Goal: Task Accomplishment & Management: Use online tool/utility

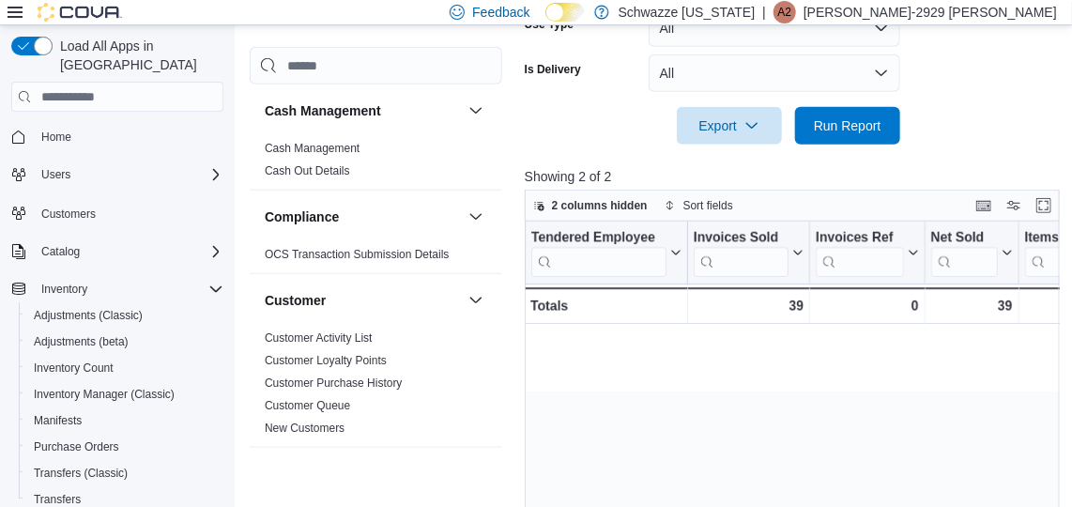
scroll to position [0, 1074]
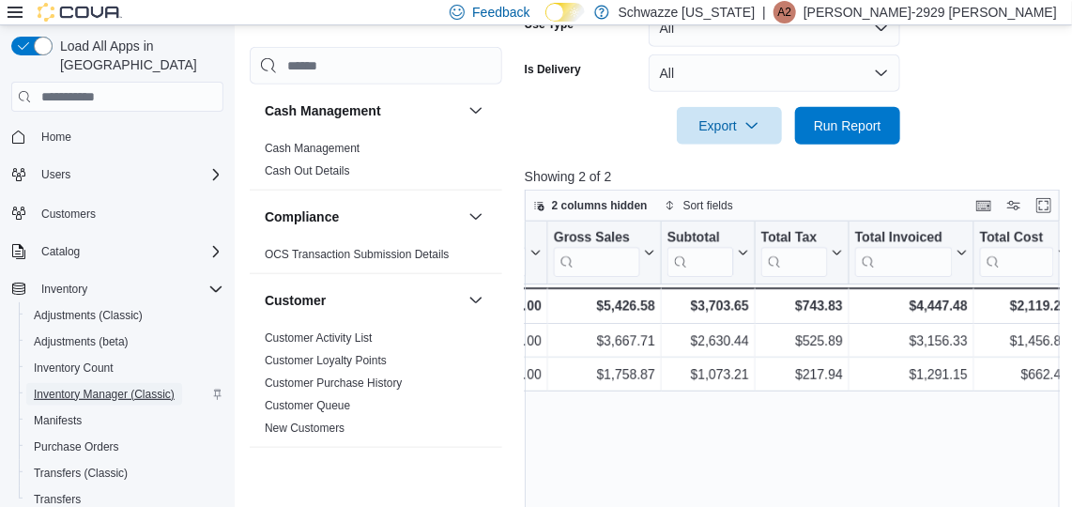
click at [108, 387] on span "Inventory Manager (Classic)" at bounding box center [104, 394] width 141 height 15
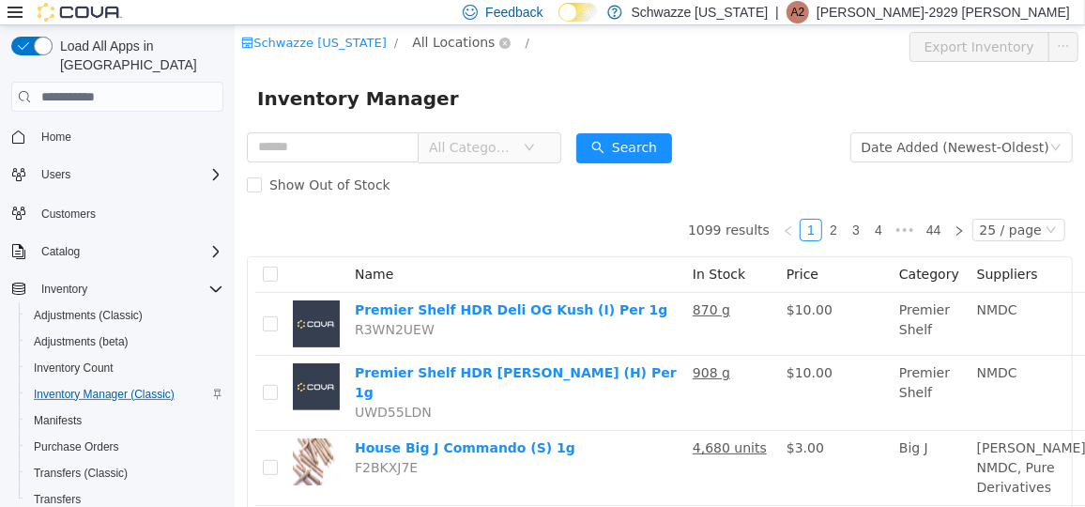
click at [422, 45] on span "All Locations" at bounding box center [452, 41] width 83 height 21
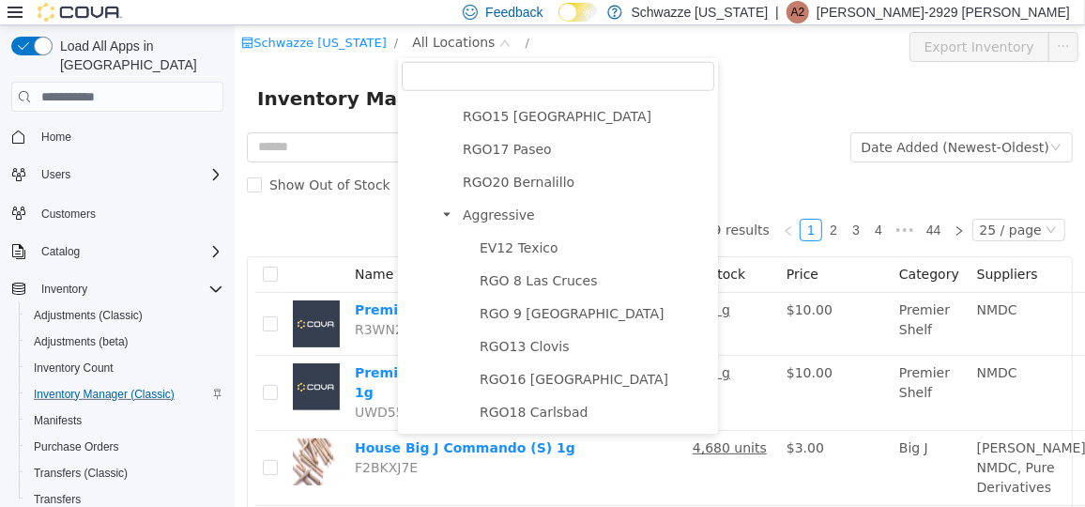
scroll to position [1019, 0]
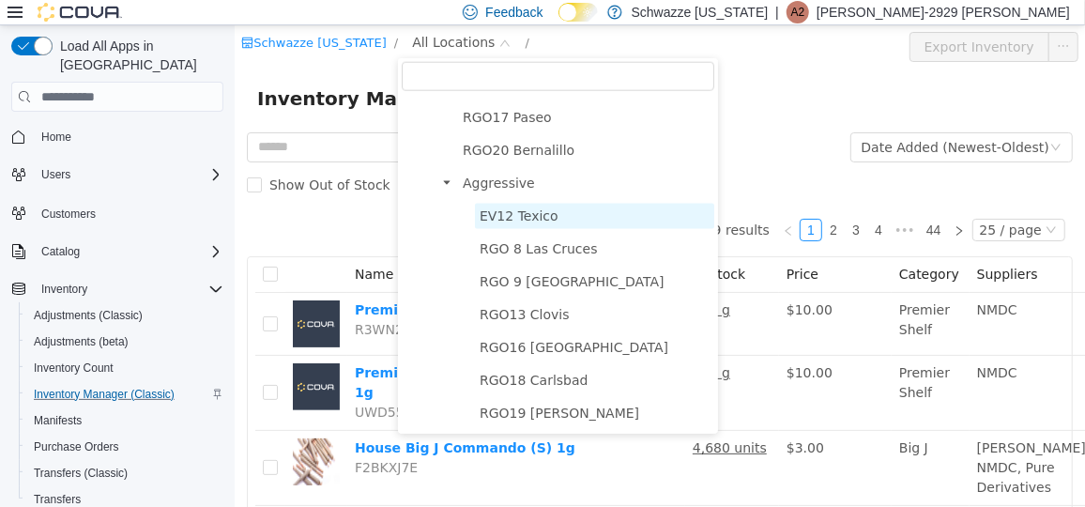
click at [483, 215] on span "EV12 Texico" at bounding box center [518, 214] width 79 height 15
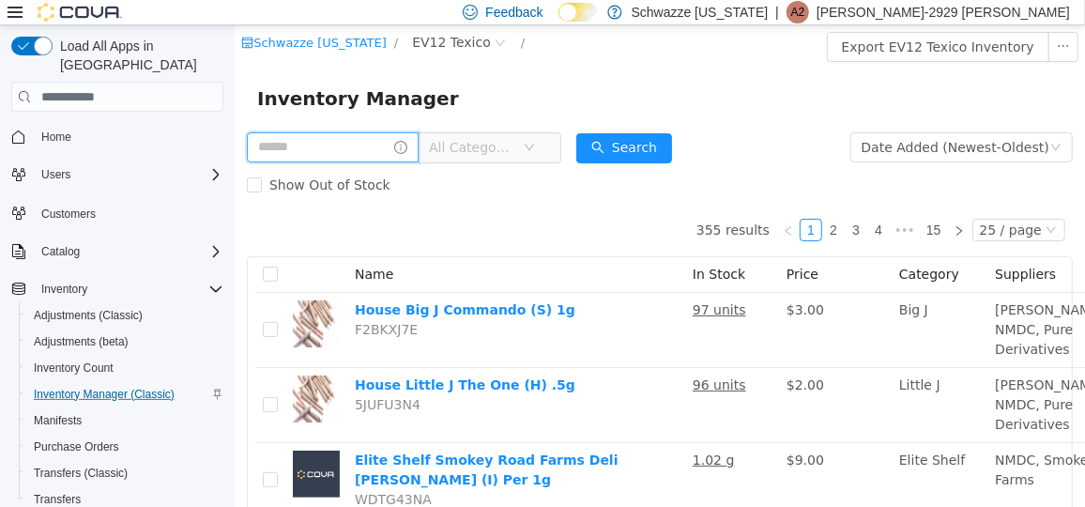
click at [323, 137] on input "text" at bounding box center [332, 146] width 172 height 30
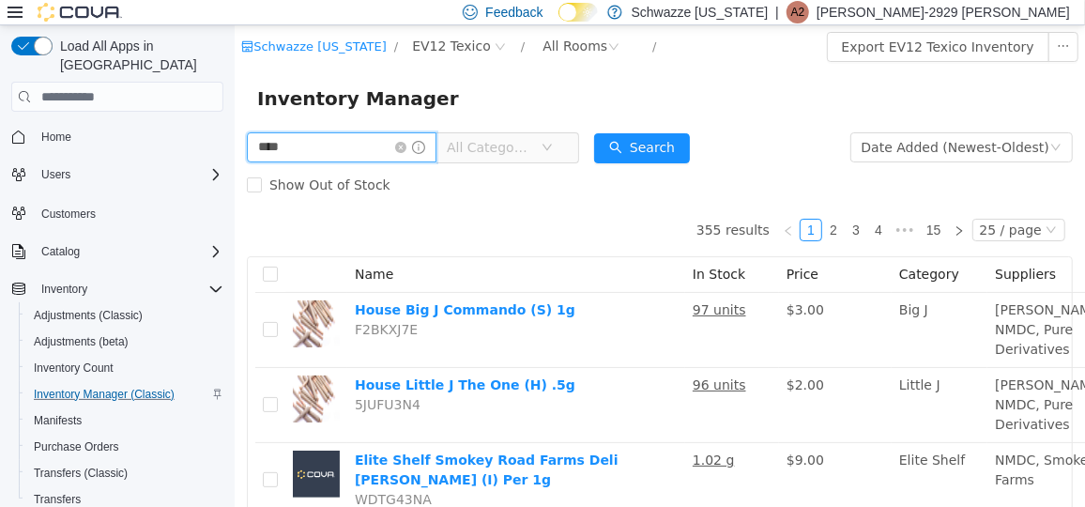
type input "****"
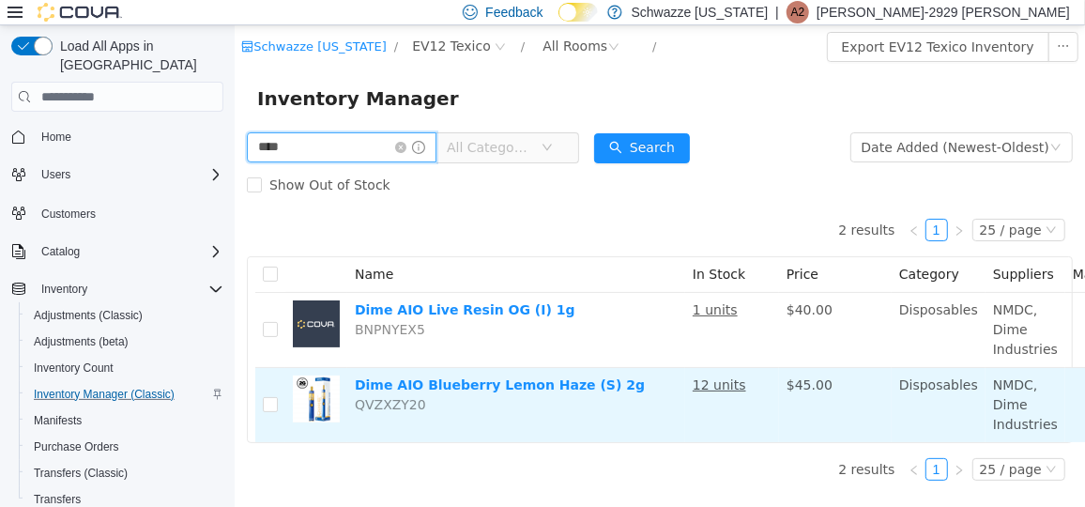
scroll to position [0, 247]
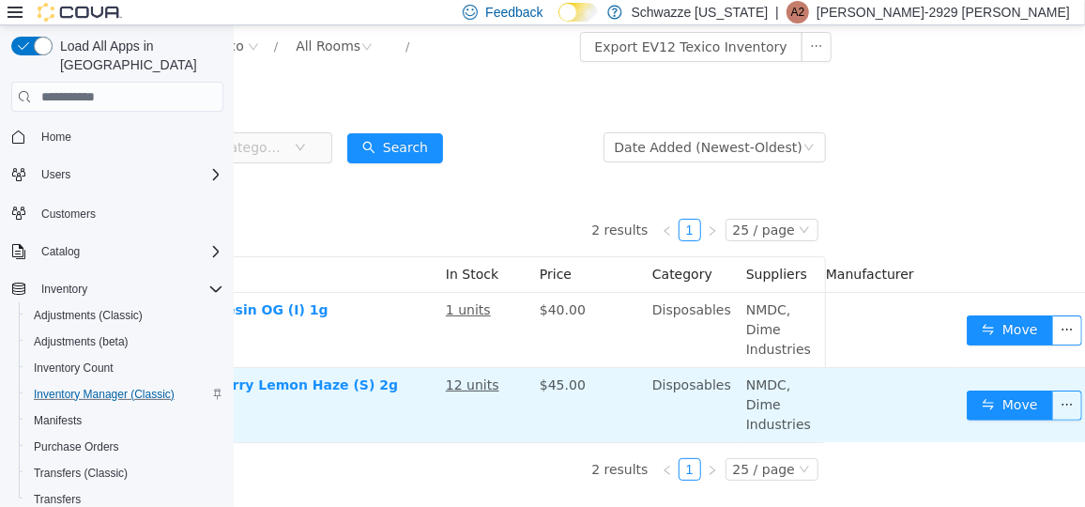
click at [999, 419] on td "Move" at bounding box center [1026, 404] width 136 height 74
click at [1003, 412] on button "Move" at bounding box center [1009, 404] width 86 height 30
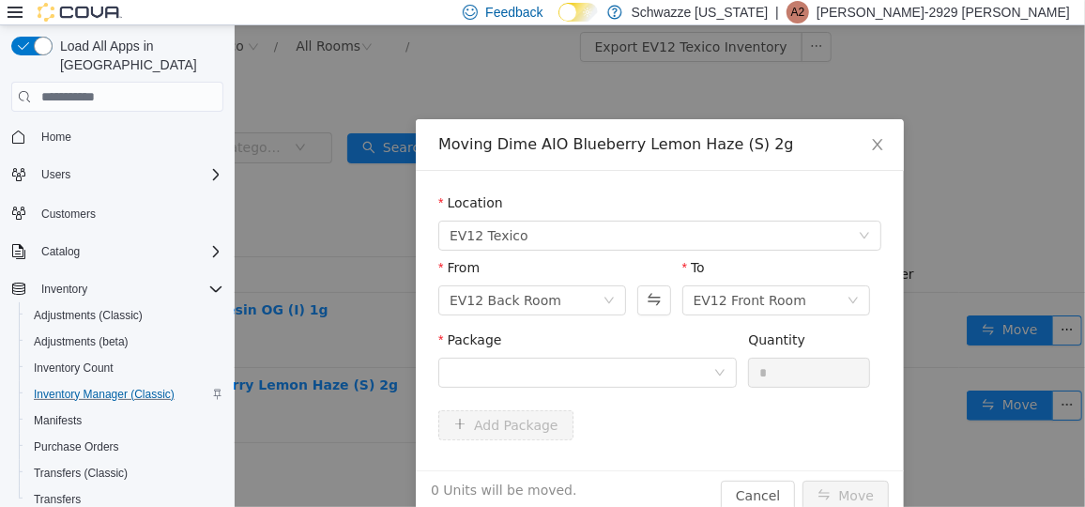
scroll to position [0, 234]
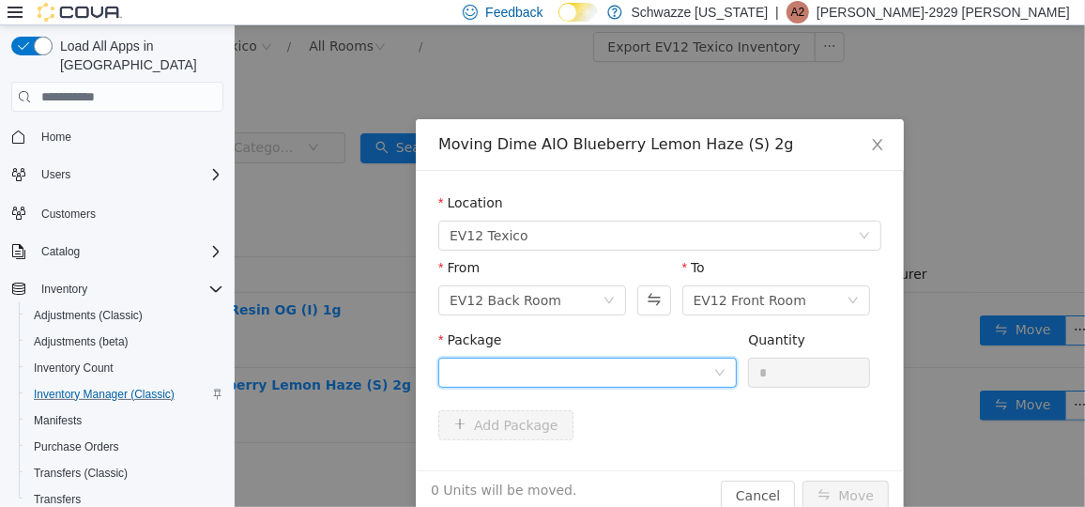
click at [569, 365] on div at bounding box center [581, 372] width 264 height 28
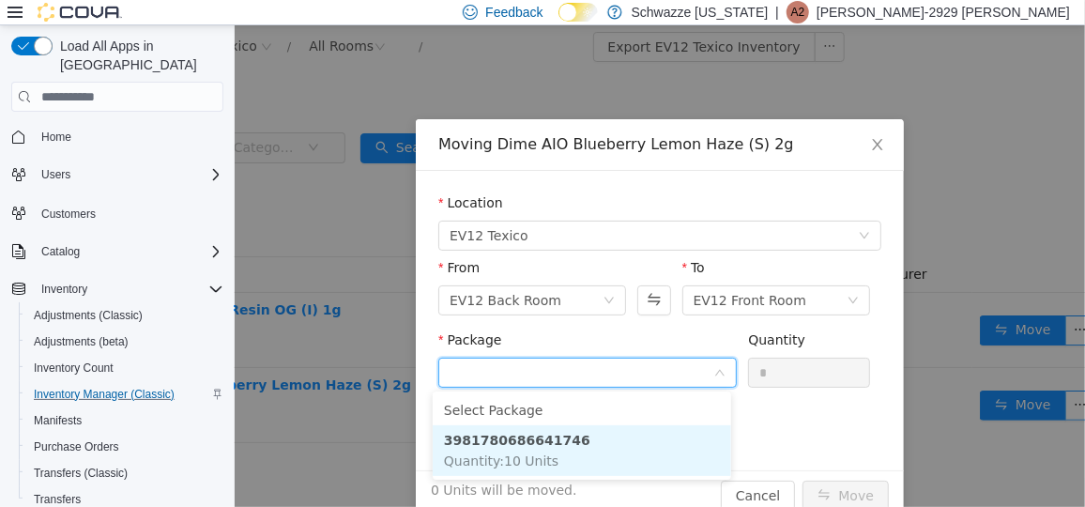
click at [557, 443] on strong "3981780686641746" at bounding box center [516, 439] width 146 height 15
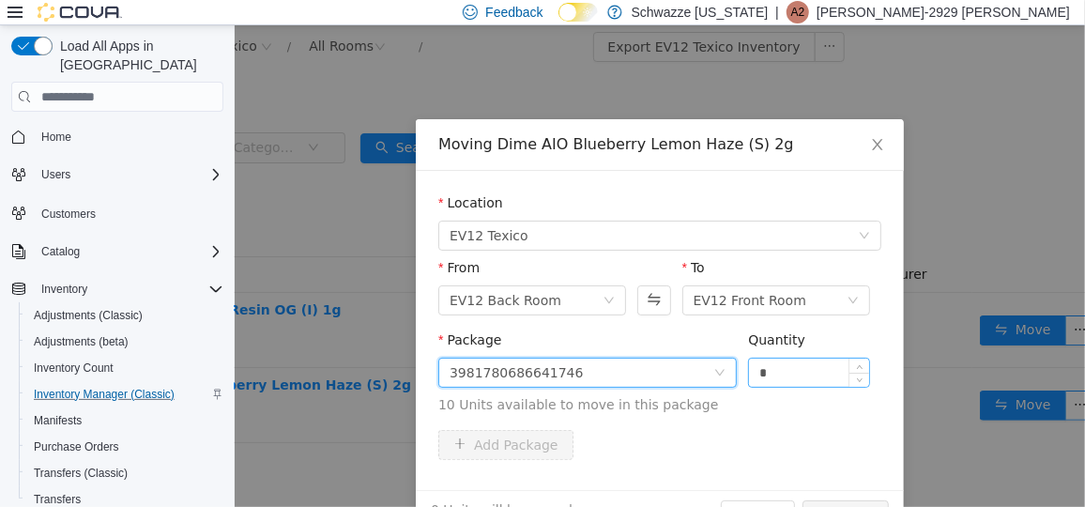
click at [748, 365] on input "*" at bounding box center [808, 372] width 120 height 28
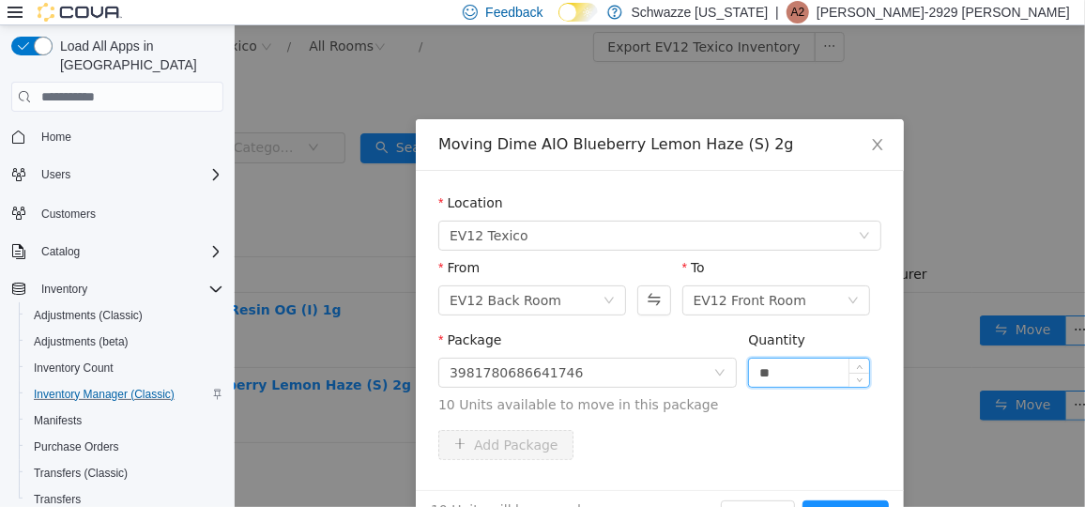
type input "**"
click at [801, 499] on button "Move" at bounding box center [844, 514] width 86 height 30
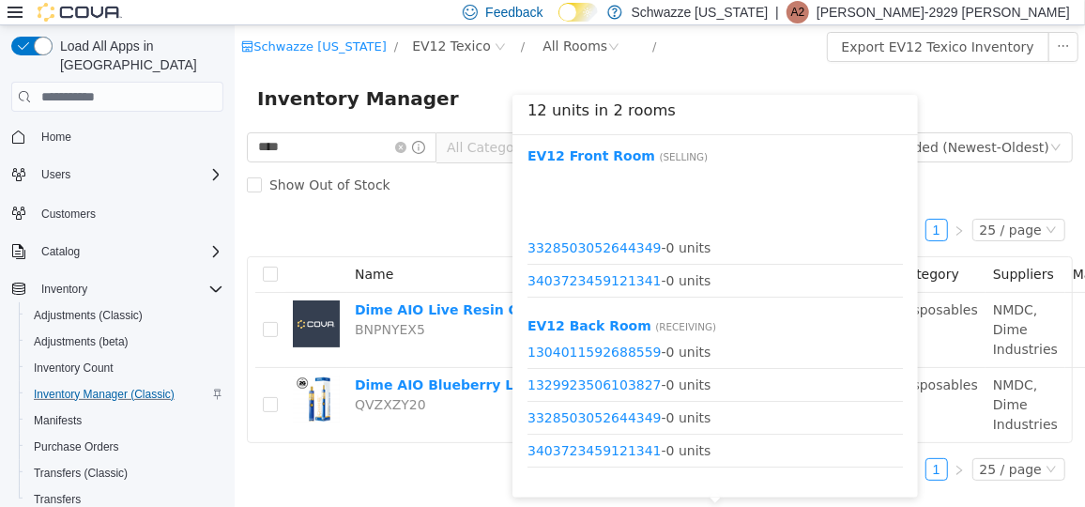
scroll to position [154, 0]
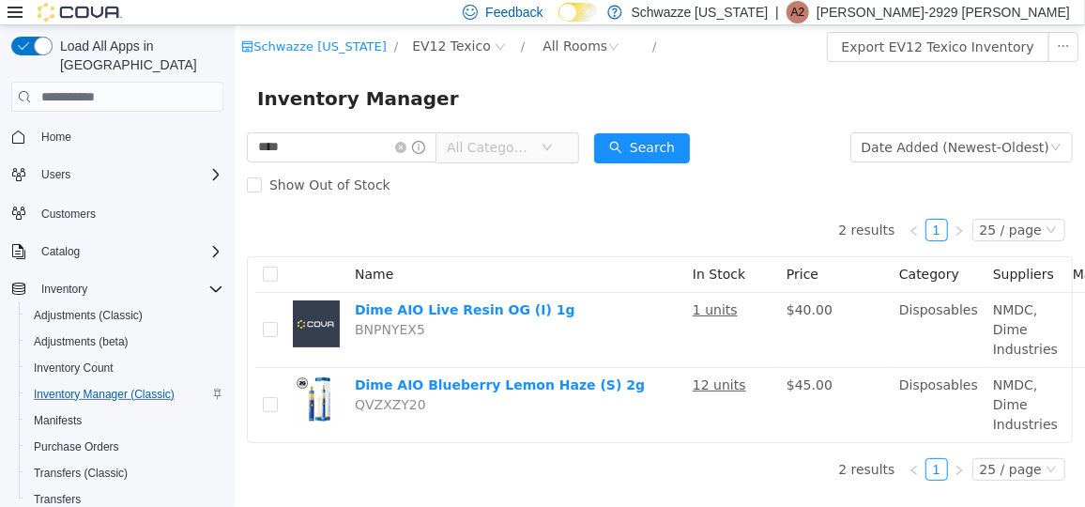
click at [633, 214] on div "2 results 1 25 / page Name In Stock Price Category Suppliers Manufacturer Dime …" at bounding box center [659, 322] width 826 height 239
click at [330, 150] on input "****" at bounding box center [341, 146] width 190 height 30
type input "**"
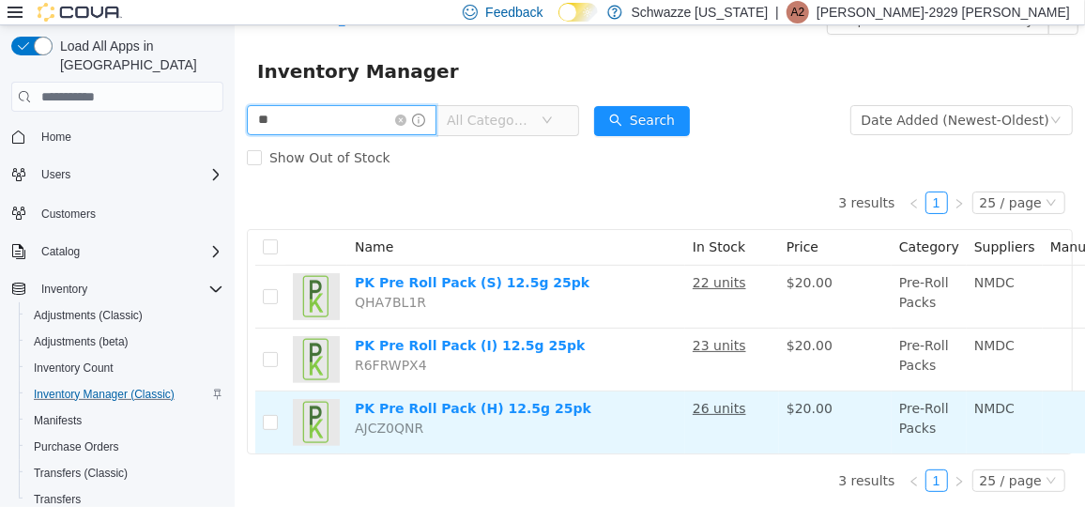
scroll to position [38, 231]
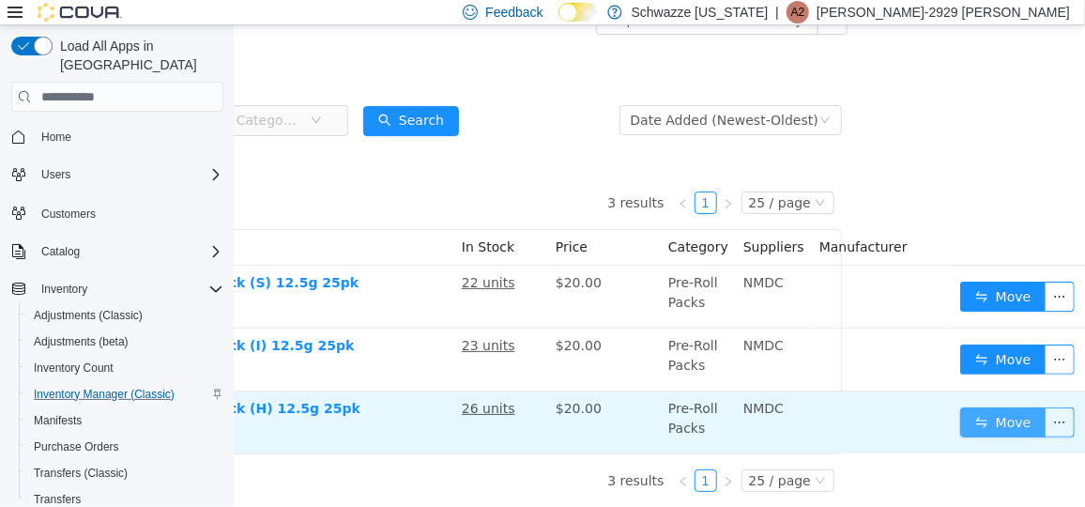
click at [1006, 410] on button "Move" at bounding box center [1002, 421] width 86 height 30
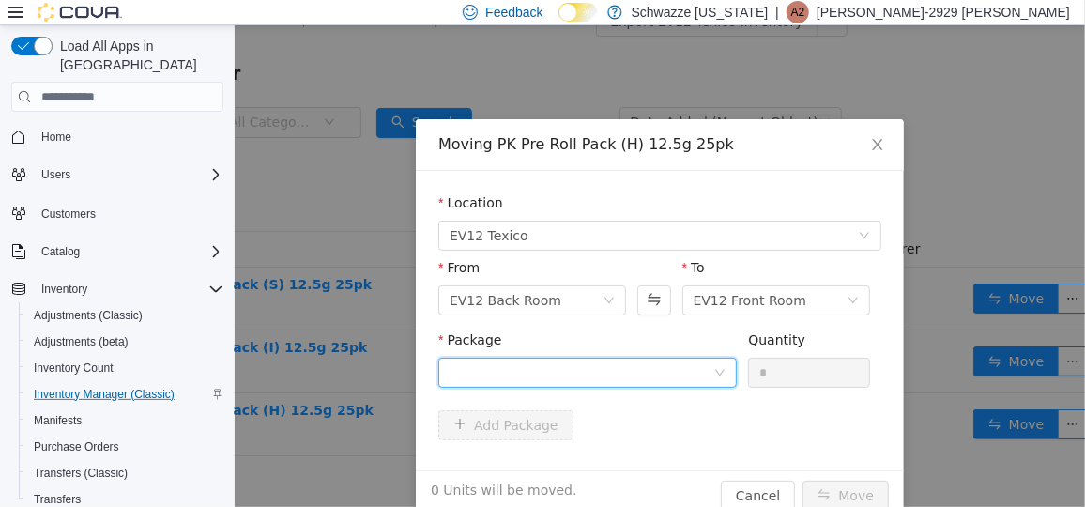
click at [552, 371] on div at bounding box center [581, 372] width 264 height 28
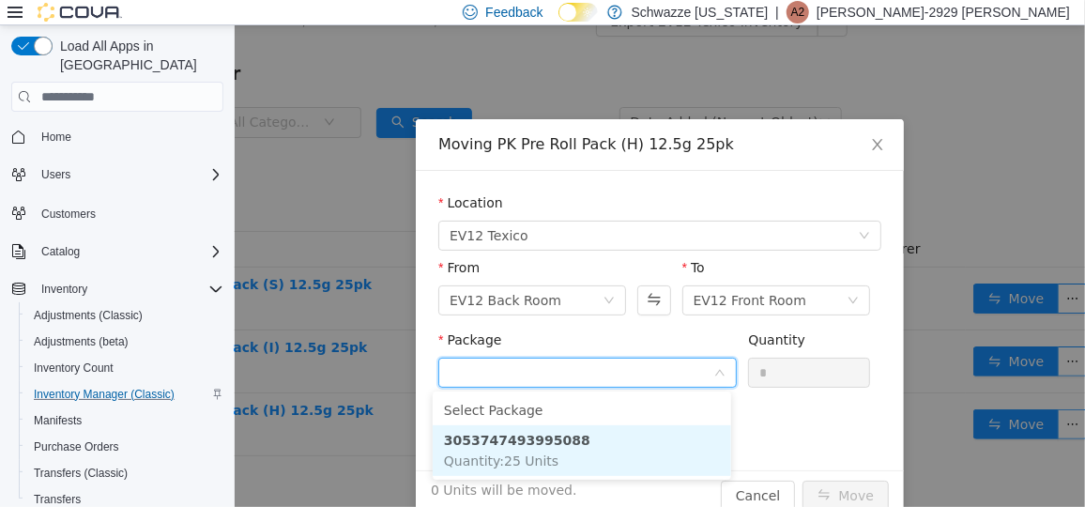
click at [533, 455] on span "Quantity : 25 Units" at bounding box center [500, 459] width 114 height 15
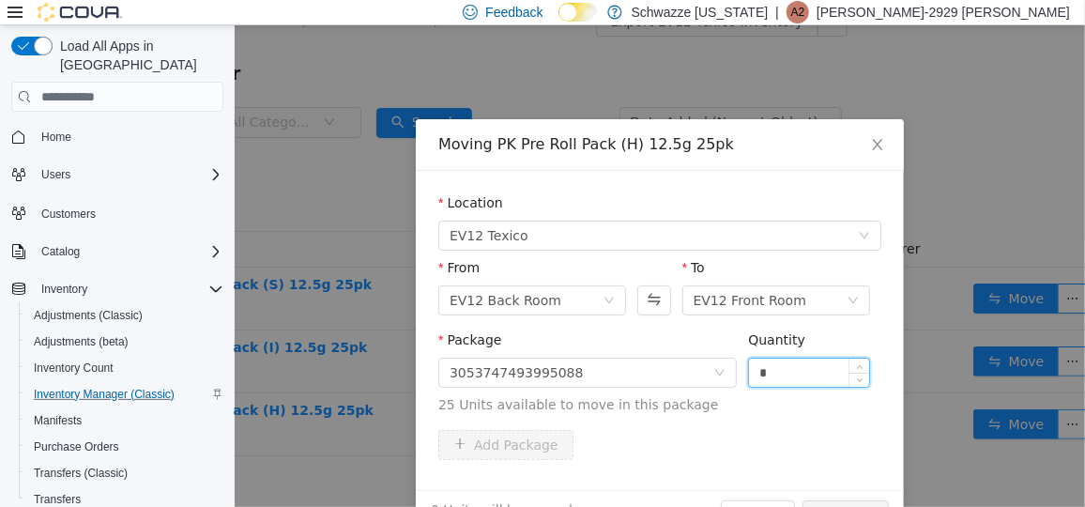
click at [778, 375] on input "*" at bounding box center [808, 372] width 120 height 28
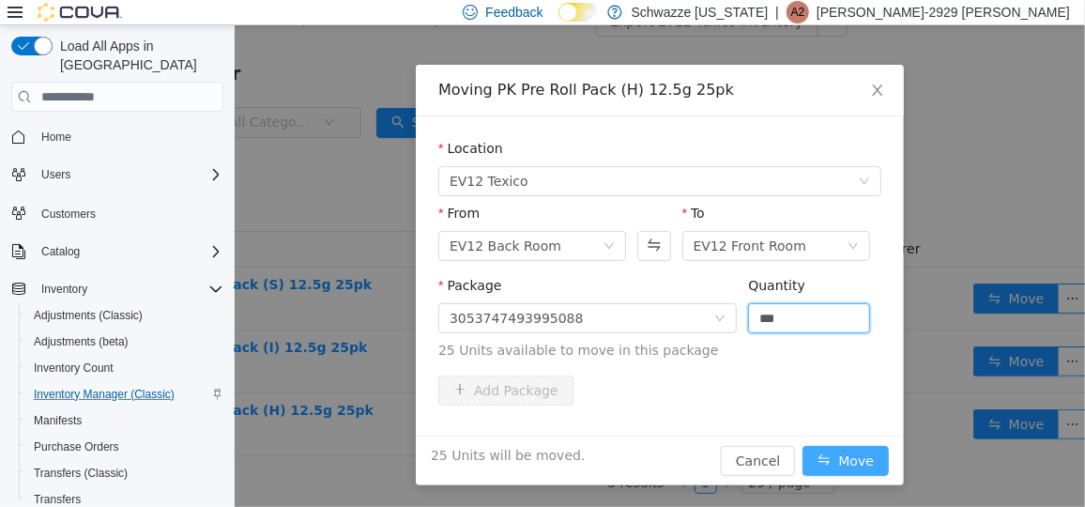
type input "**"
click at [831, 458] on button "Move" at bounding box center [844, 460] width 86 height 30
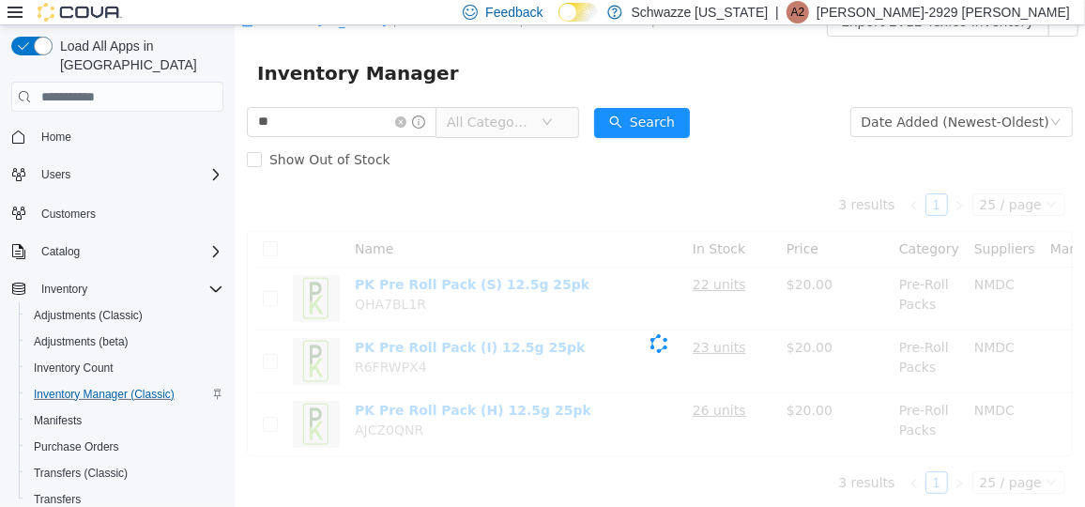
scroll to position [25, 0]
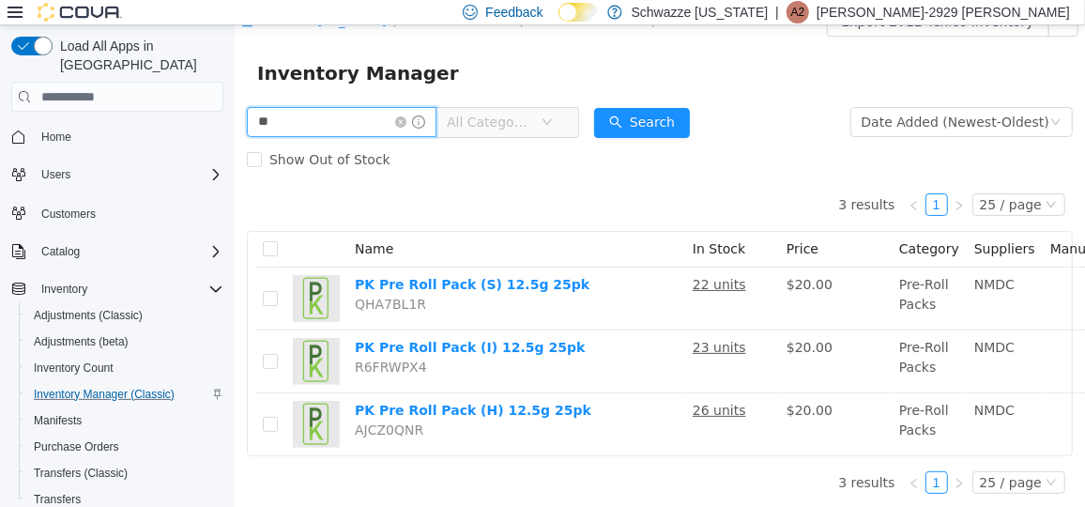
click at [347, 129] on input "**" at bounding box center [341, 121] width 190 height 30
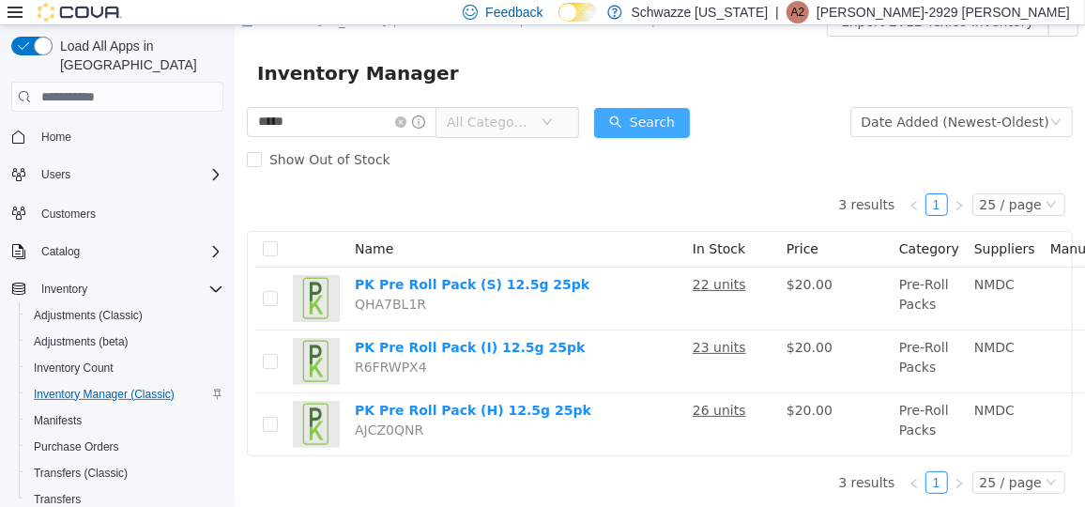
click at [663, 124] on button "Search" at bounding box center [641, 122] width 96 height 30
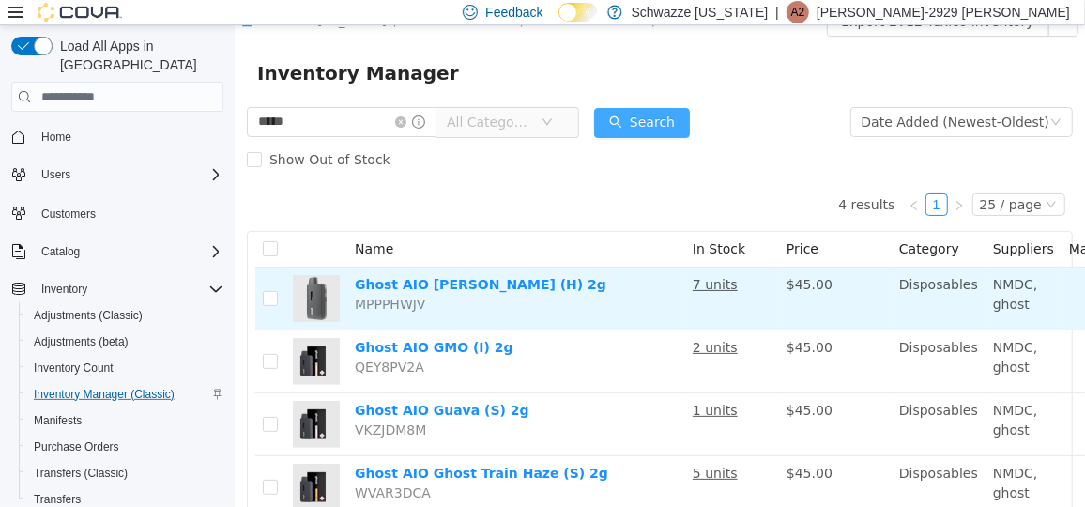
scroll to position [53, 246]
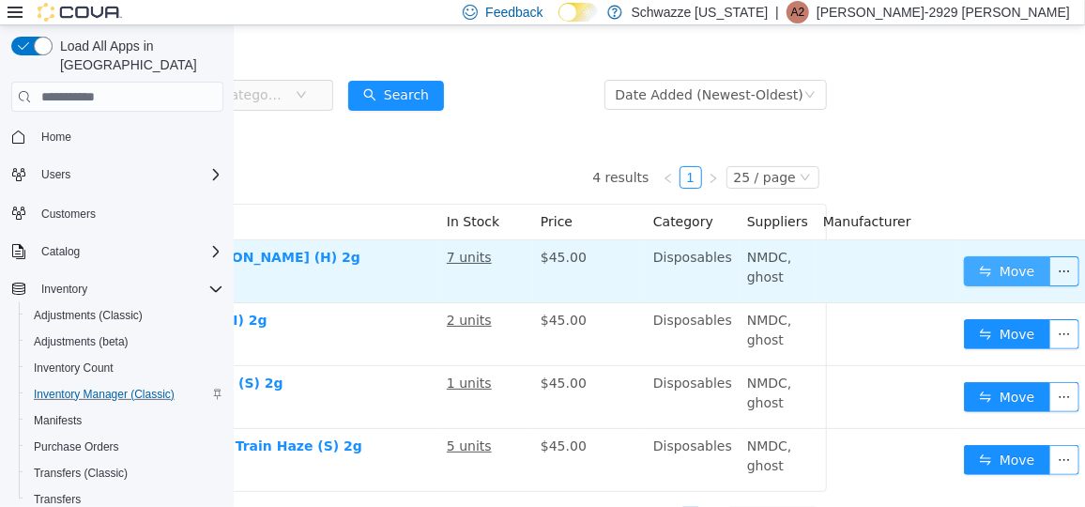
click at [970, 270] on button "Move" at bounding box center [1006, 270] width 86 height 30
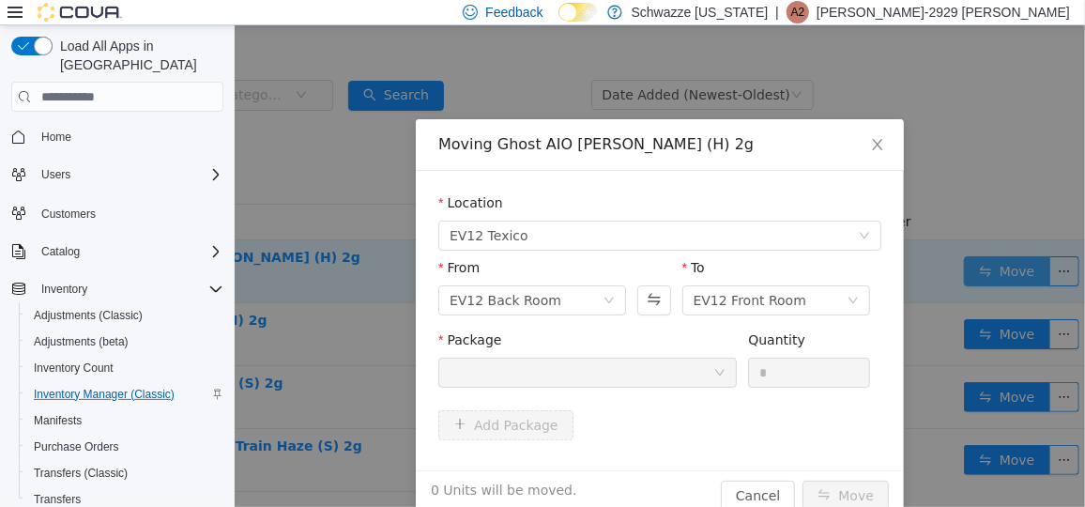
scroll to position [53, 233]
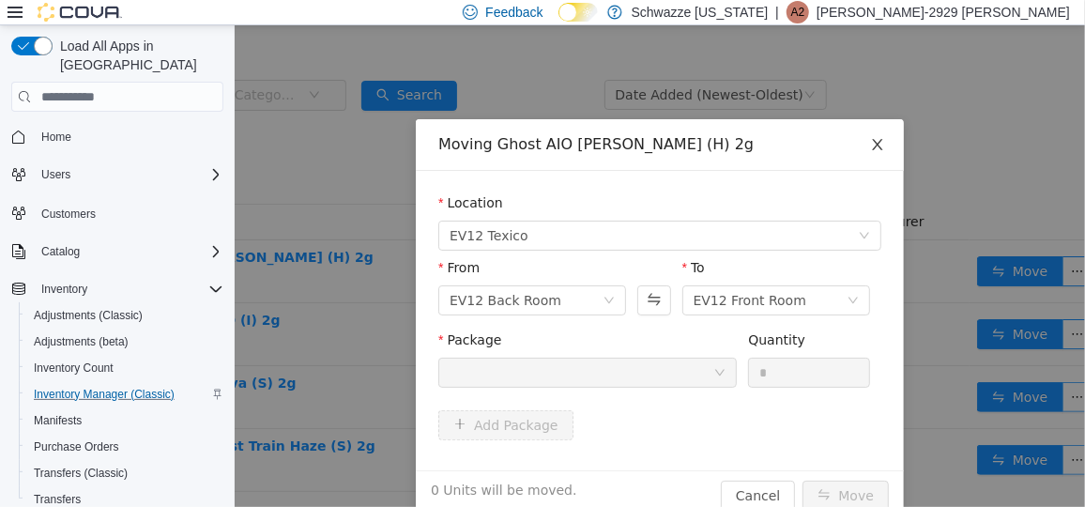
click at [875, 159] on span "Close" at bounding box center [876, 144] width 53 height 53
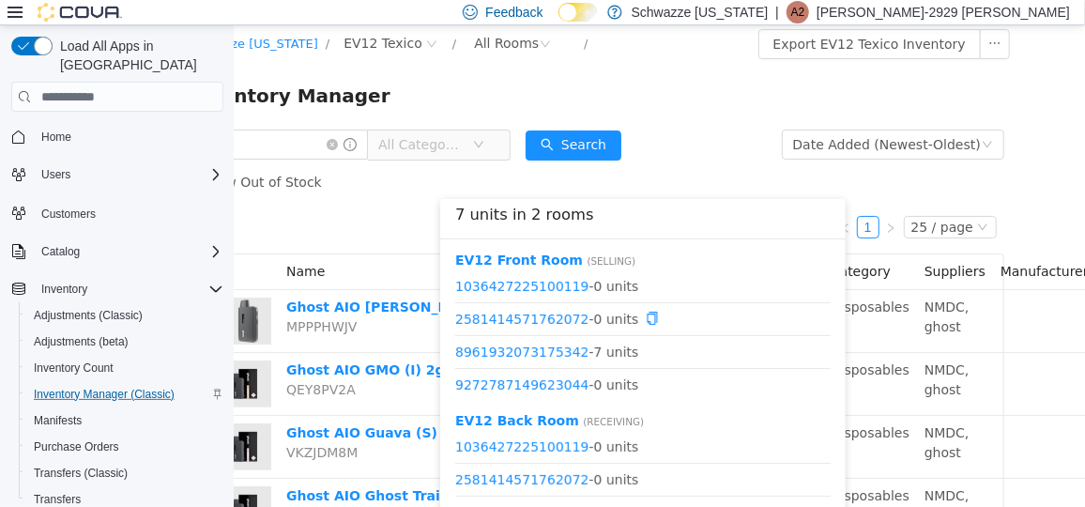
scroll to position [2, 69]
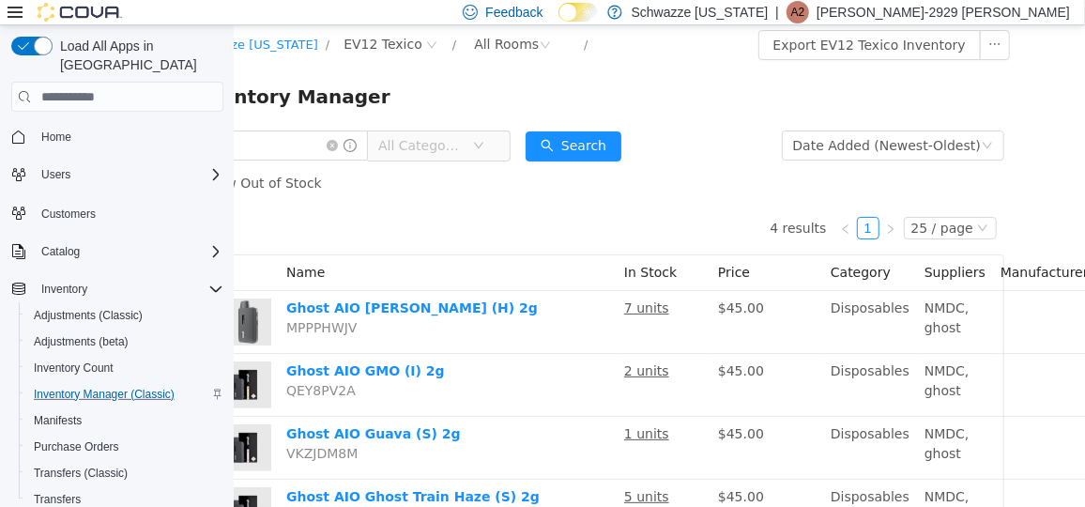
click at [373, 237] on div "4 results 1 25 / page Name In Stock Price Category Suppliers Manufacturer Ghost…" at bounding box center [590, 371] width 826 height 341
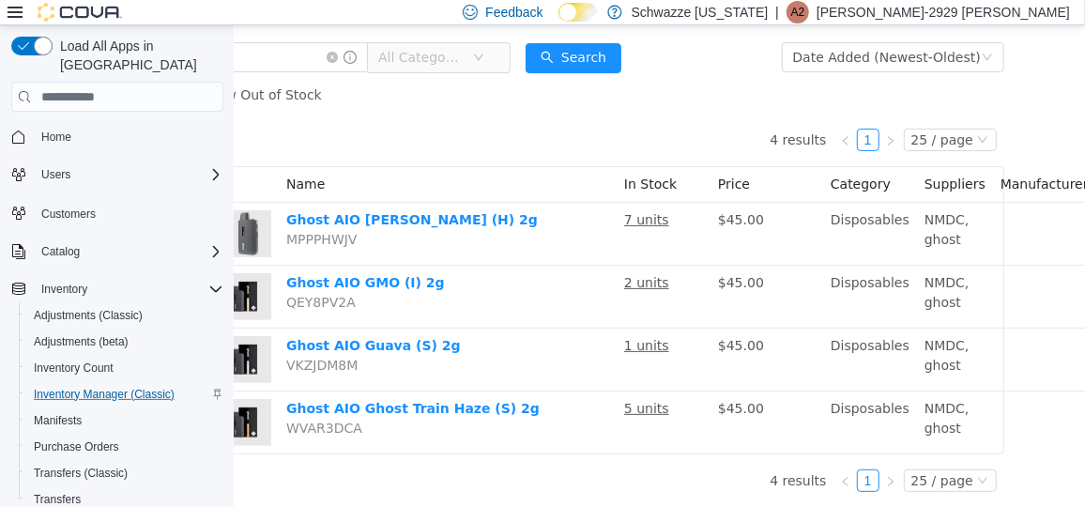
scroll to position [101, 0]
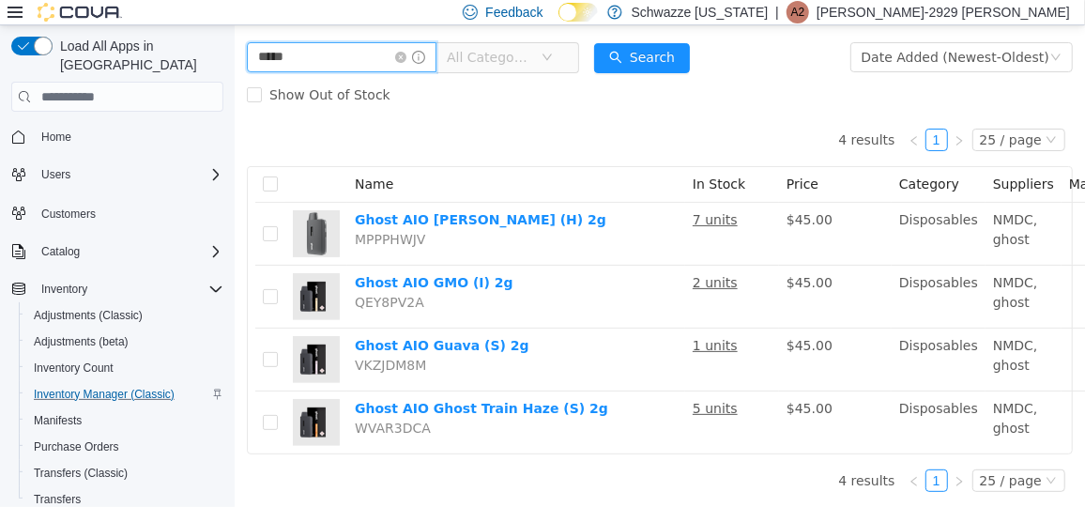
click at [349, 41] on input "*****" at bounding box center [341, 56] width 190 height 30
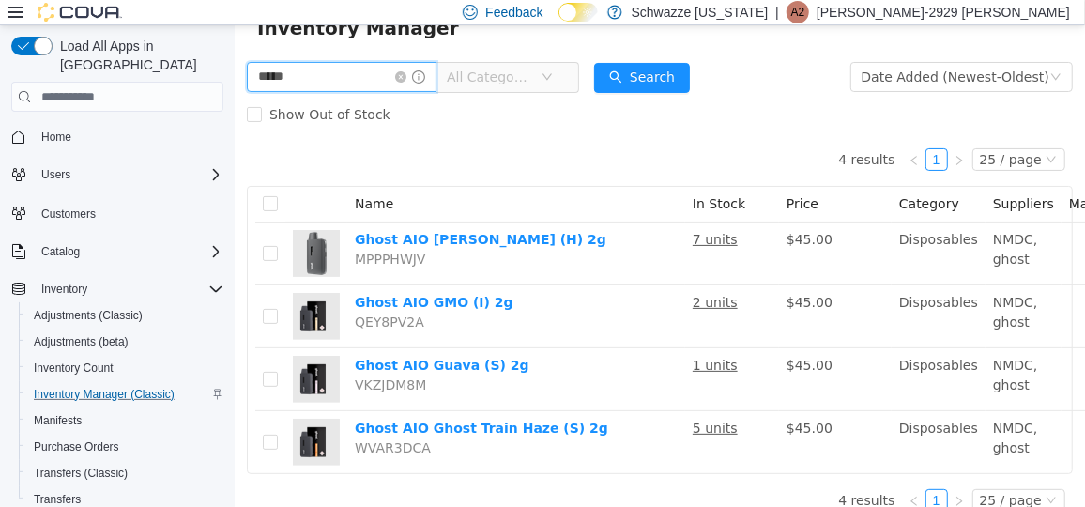
click at [349, 32] on div "Schwazze [US_STATE] / EV12 Texico / All Rooms / Export EV12 Texico Inventory In…" at bounding box center [659, 240] width 850 height 572
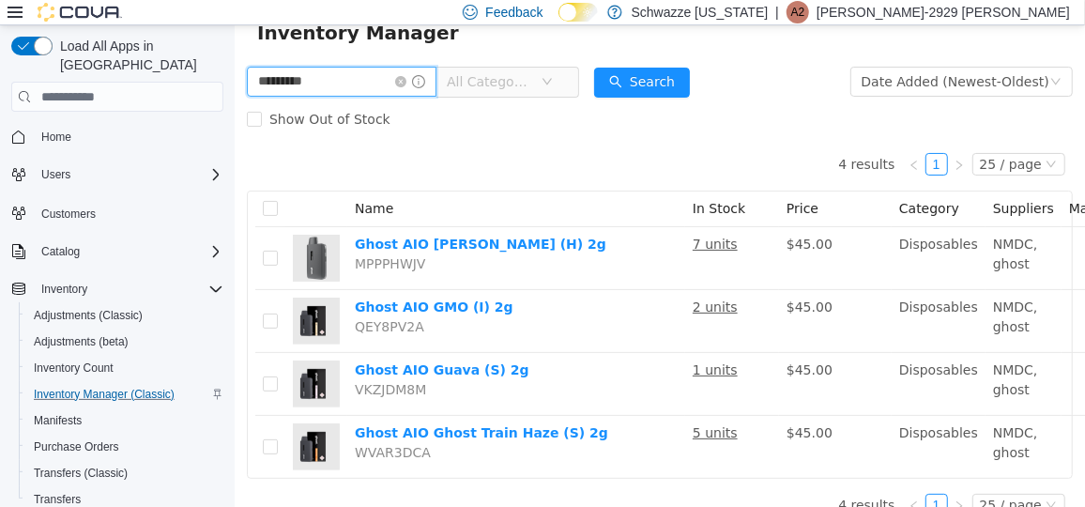
type input "*********"
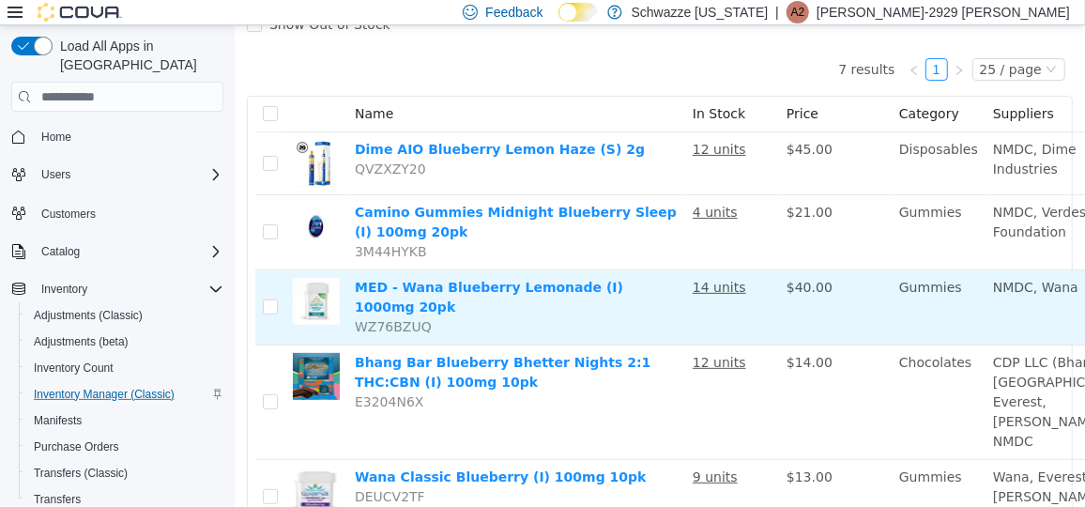
scroll to position [160, 0]
